Goal: Task Accomplishment & Management: Use online tool/utility

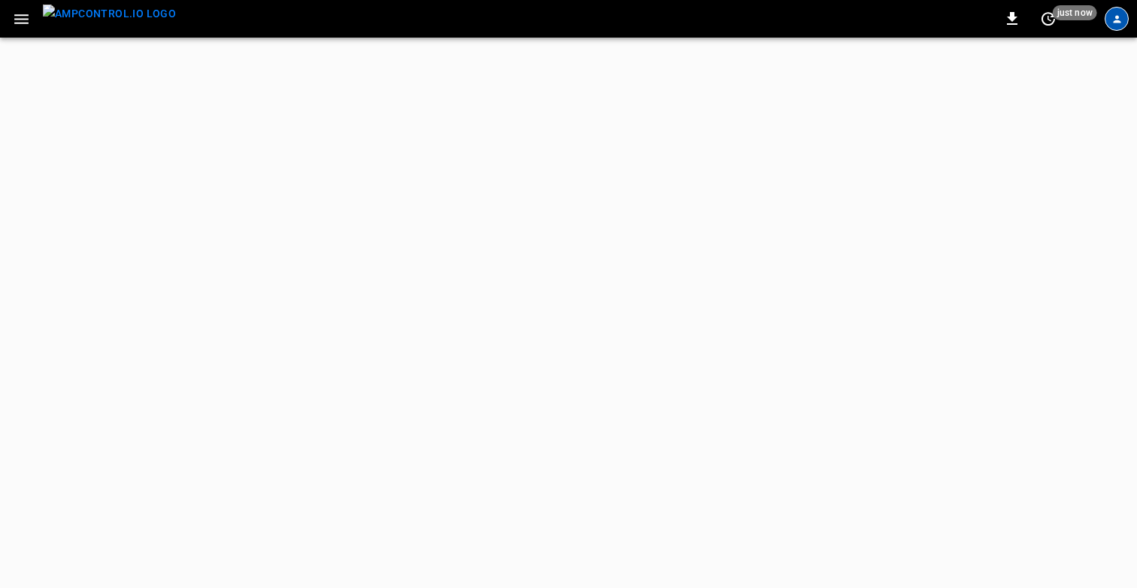
click at [1106, 19] on div "profile-icon" at bounding box center [1116, 19] width 24 height 24
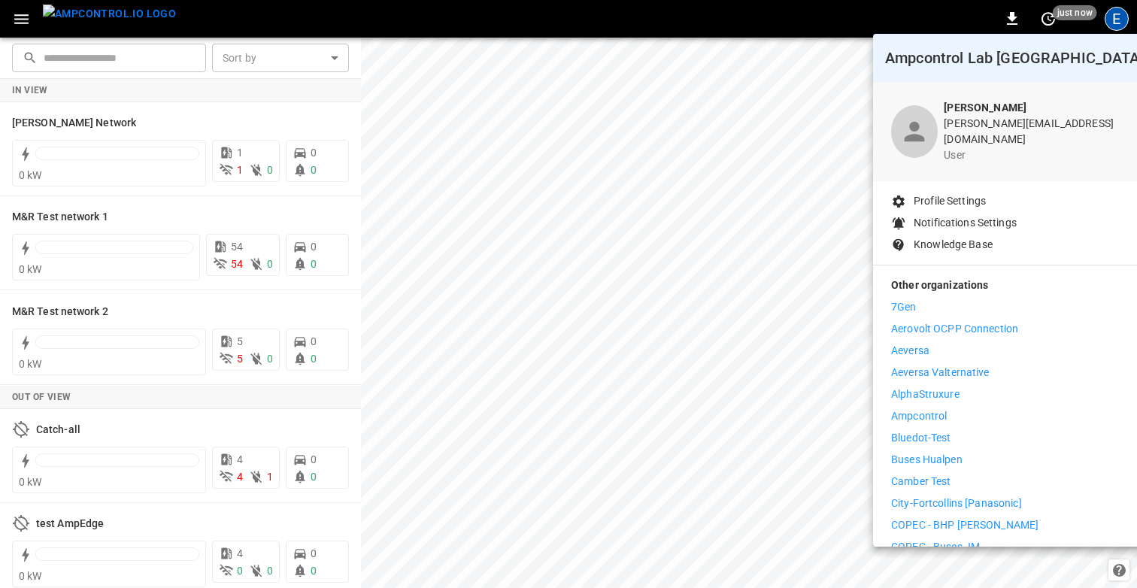
click at [23, 17] on div at bounding box center [568, 294] width 1137 height 588
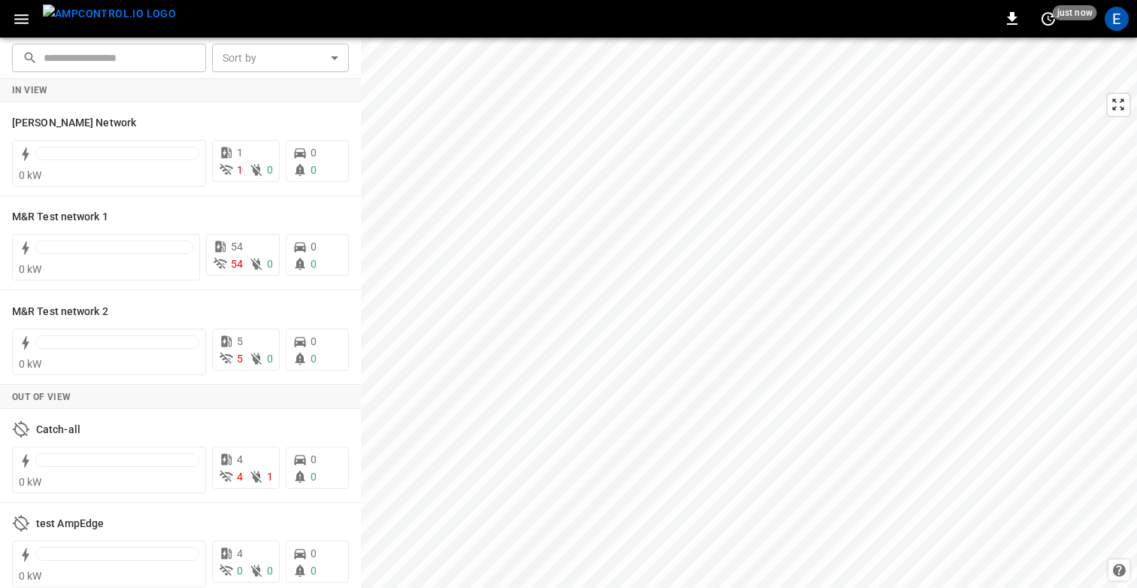
click at [23, 17] on body "0 just now E ​ ​ Sort by ​ Sort by In View [PERSON_NAME] AmpEdge Network 0 kW 1…" at bounding box center [568, 294] width 1137 height 588
click at [23, 17] on icon "button" at bounding box center [21, 19] width 19 height 19
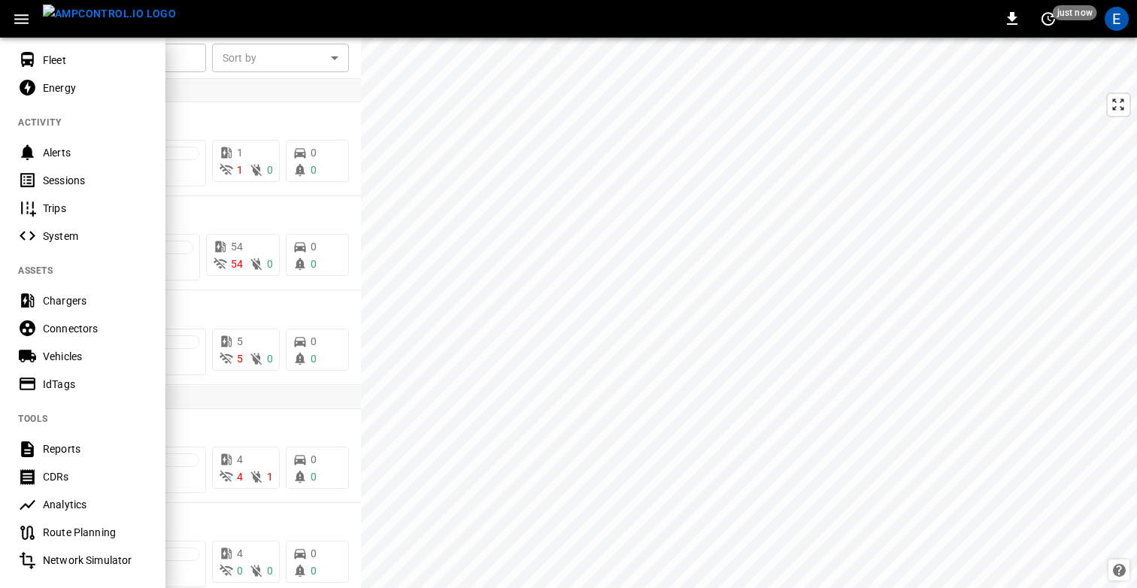
scroll to position [125, 0]
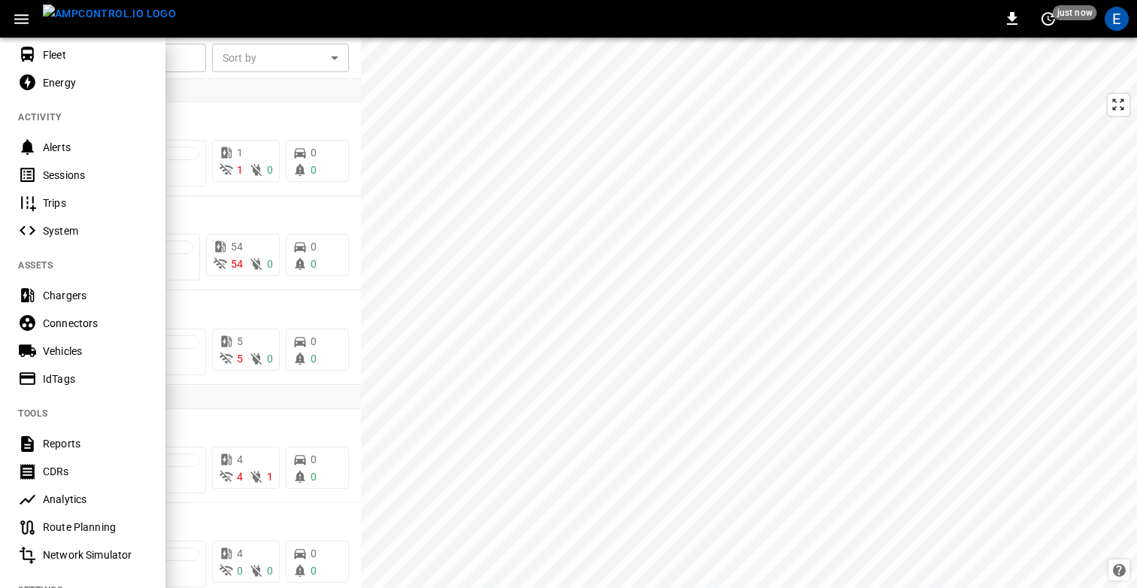
click at [72, 518] on Planning-listitem "Route Planning" at bounding box center [82, 528] width 165 height 28
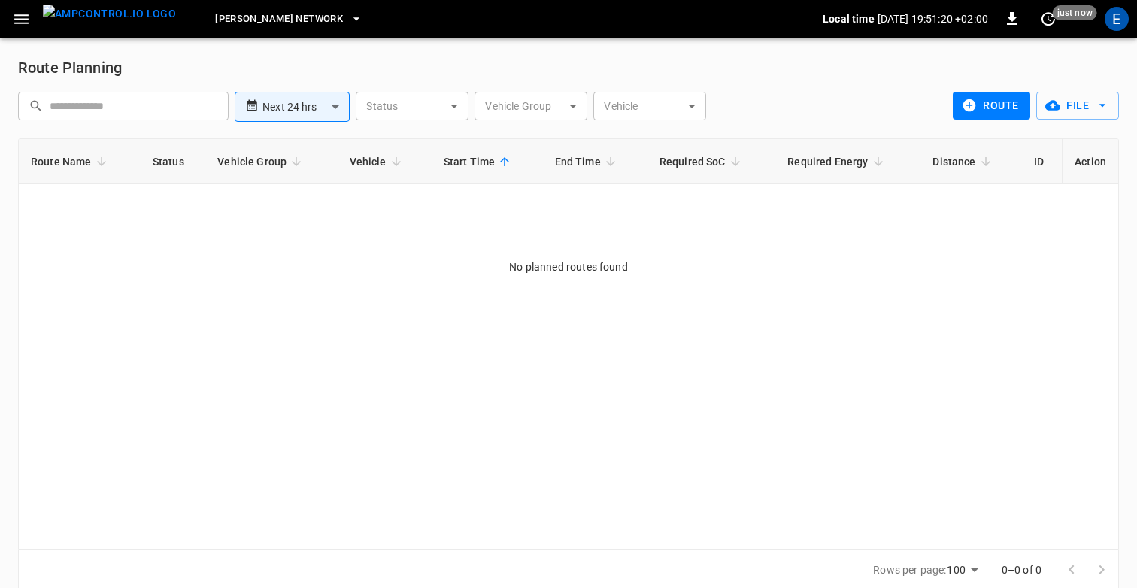
click at [981, 107] on button "route" at bounding box center [991, 106] width 77 height 28
click at [1086, 108] on button "File" at bounding box center [1077, 106] width 83 height 28
click at [1049, 157] on li "Upload CSV File" at bounding box center [1065, 162] width 118 height 25
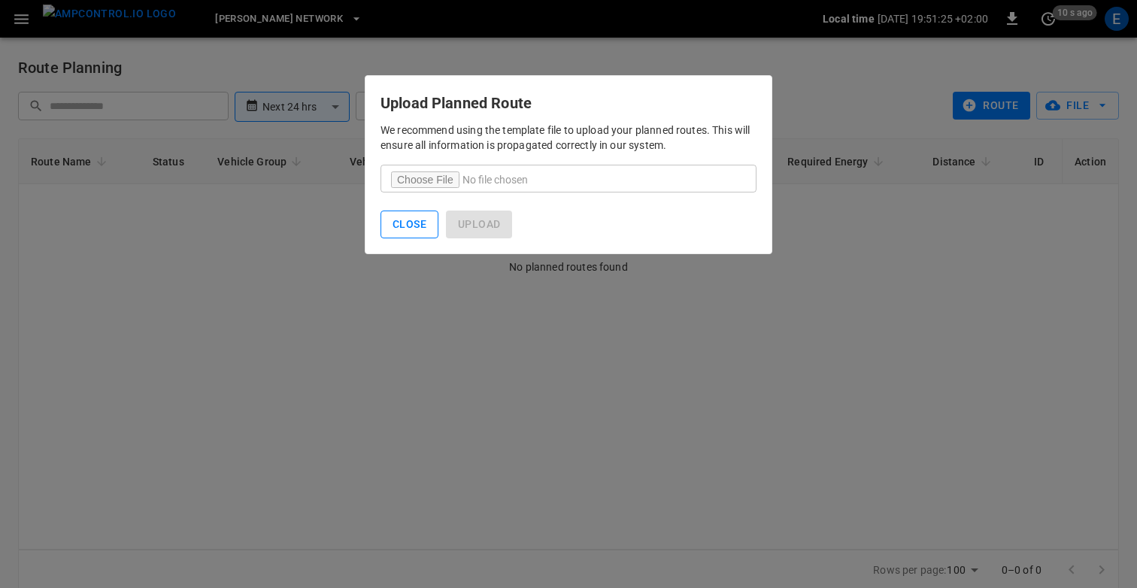
click at [395, 224] on button "Close" at bounding box center [409, 225] width 58 height 28
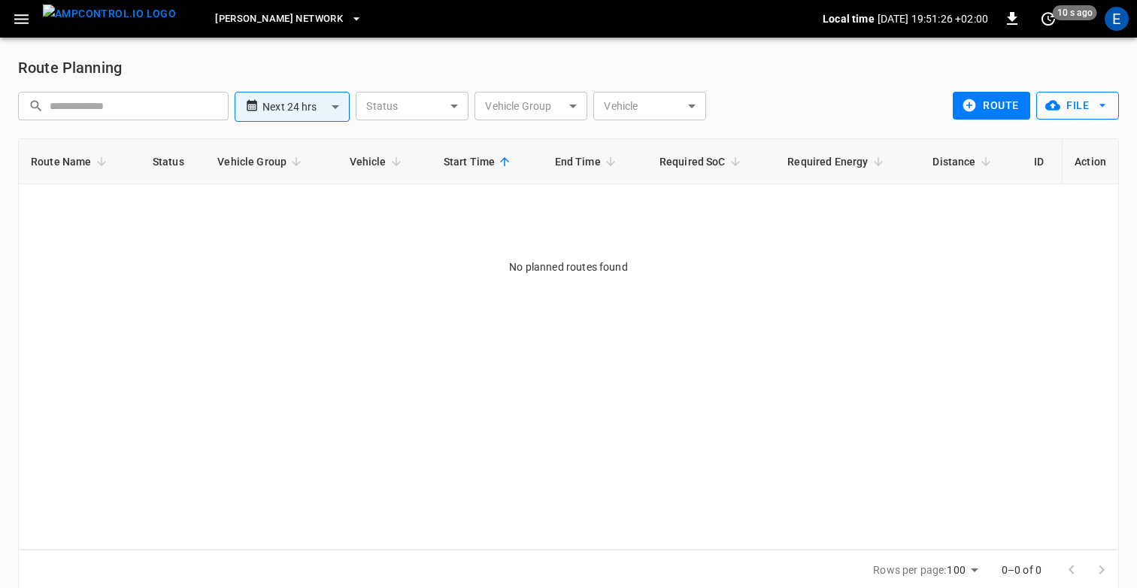
click at [1080, 105] on button "File" at bounding box center [1077, 106] width 83 height 28
click at [1055, 131] on li "Download Template" at bounding box center [1065, 138] width 118 height 25
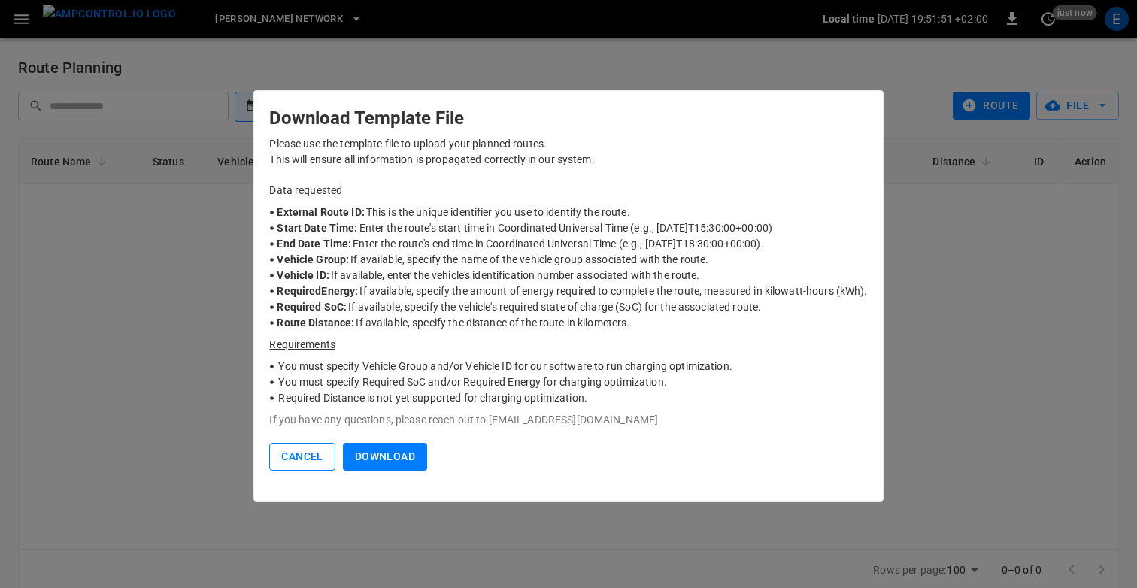
click at [317, 460] on button "Cancel" at bounding box center [301, 457] width 65 height 28
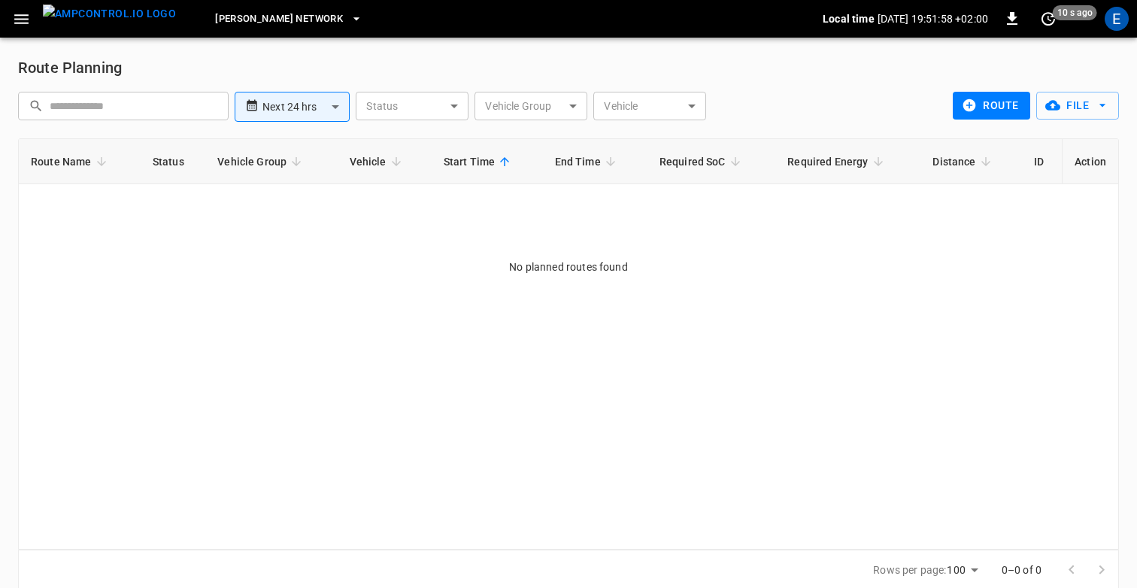
click at [832, 74] on div "Route Planning" at bounding box center [568, 68] width 1101 height 24
click at [1069, 110] on button "File" at bounding box center [1077, 106] width 83 height 28
click at [1039, 134] on li "Download Template" at bounding box center [1065, 138] width 118 height 25
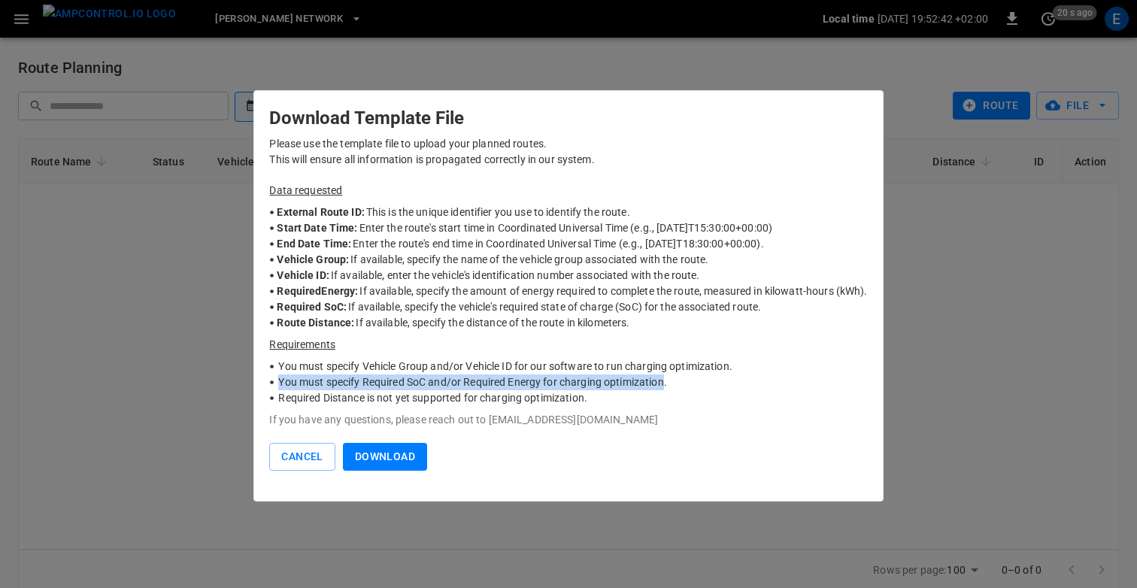
drag, startPoint x: 280, startPoint y: 379, endPoint x: 665, endPoint y: 386, distance: 385.8
click at [665, 386] on p "You must specify Required SoC and/or Required Energy for charging optimization." at bounding box center [472, 382] width 388 height 16
copy p "You must specify Required SoC and/or Required Energy for charging optimization"
click at [286, 461] on button "Cancel" at bounding box center [301, 457] width 65 height 28
